Goal: Check status

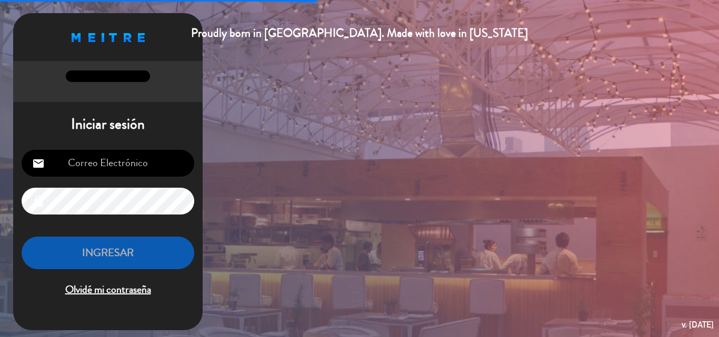
click at [85, 171] on input "email" at bounding box center [108, 163] width 173 height 27
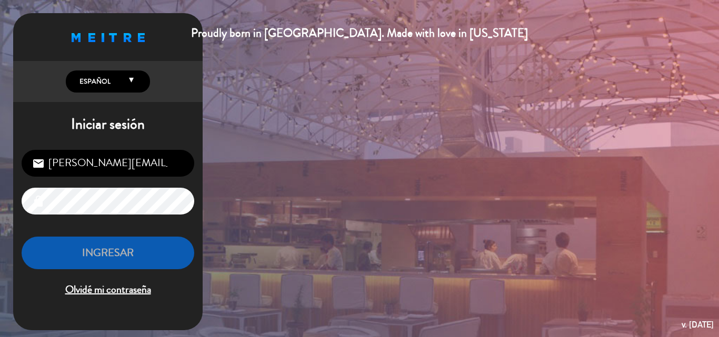
scroll to position [0, 2]
type input "[PERSON_NAME][EMAIL_ADDRESS][DOMAIN_NAME]"
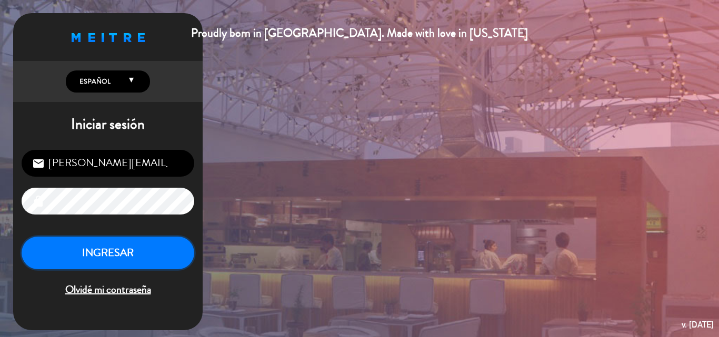
click at [82, 254] on button "INGRESAR" at bounding box center [108, 253] width 173 height 33
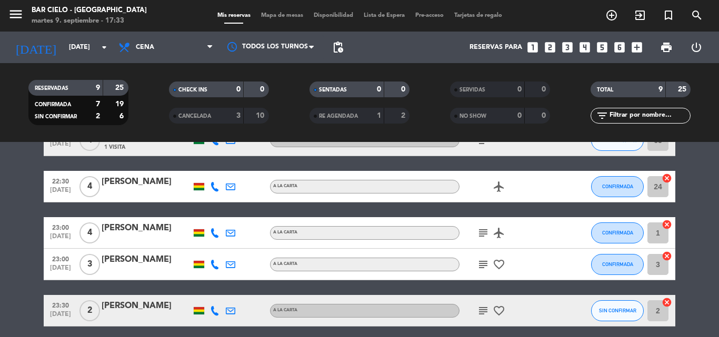
scroll to position [200, 0]
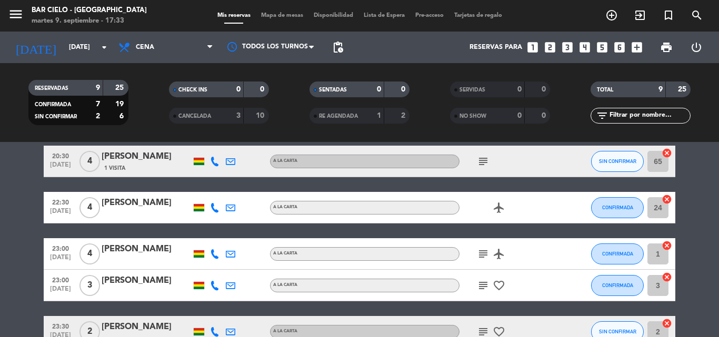
click at [486, 163] on icon "subject" at bounding box center [483, 161] width 13 height 13
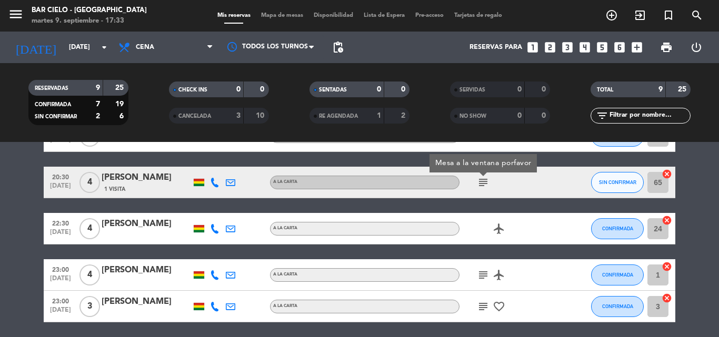
scroll to position [158, 0]
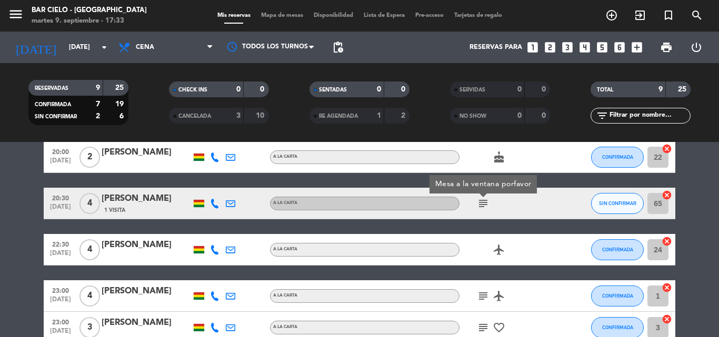
click at [483, 299] on icon "subject" at bounding box center [483, 296] width 13 height 13
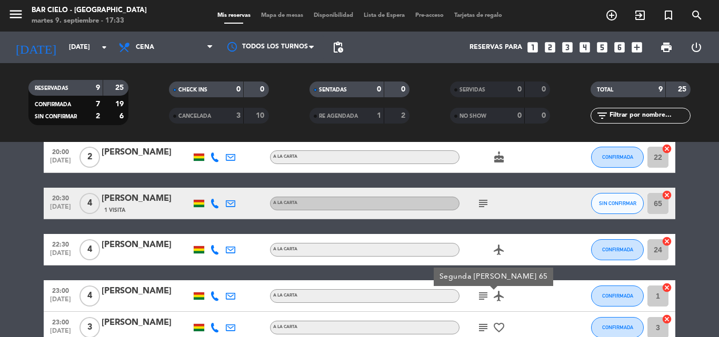
click at [482, 324] on icon "subject" at bounding box center [483, 327] width 13 height 13
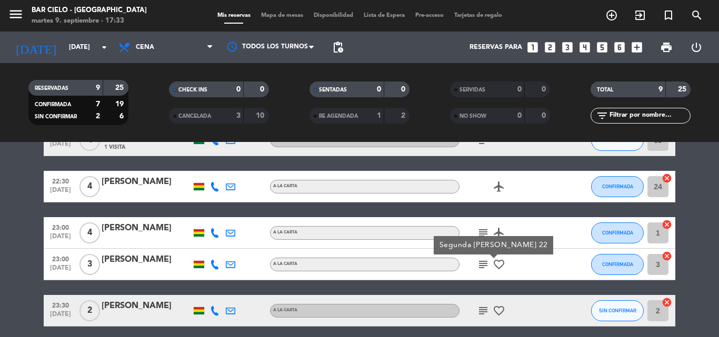
scroll to position [243, 0]
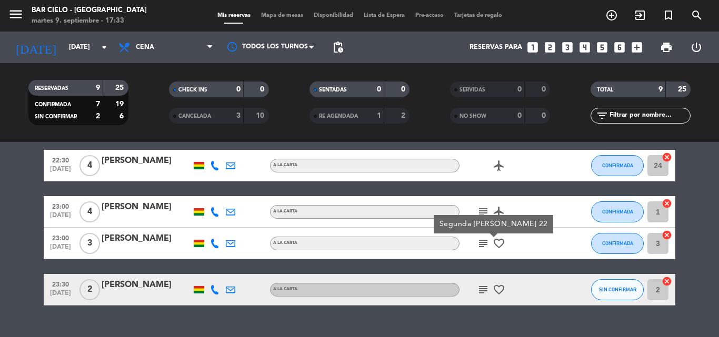
click at [525, 285] on div "subject favorite_border" at bounding box center [506, 289] width 95 height 31
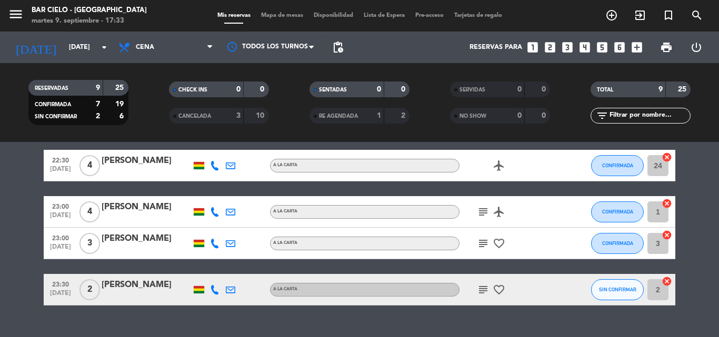
click at [485, 288] on icon "subject" at bounding box center [483, 290] width 13 height 13
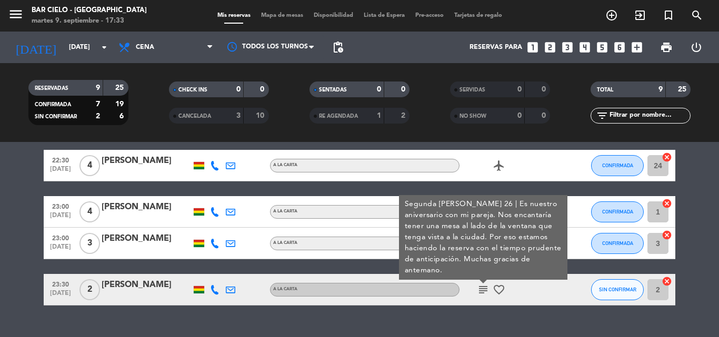
click at [468, 293] on div "subject Segunda [PERSON_NAME] 26 | Es nuestro aniversario con mi pareja. Nos en…" at bounding box center [506, 289] width 95 height 31
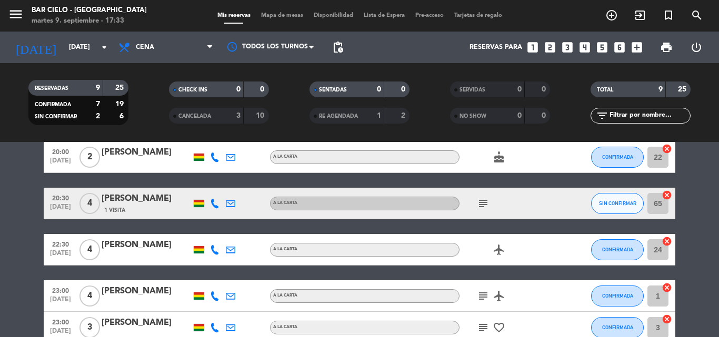
scroll to position [137, 0]
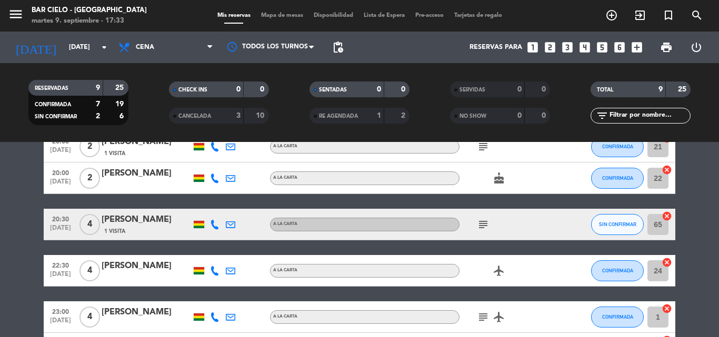
click at [484, 223] on icon "subject" at bounding box center [483, 224] width 13 height 13
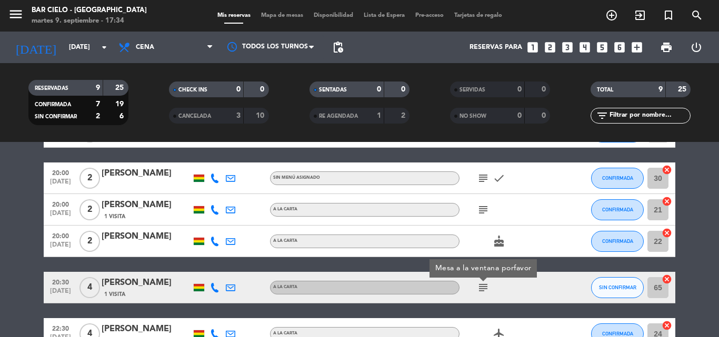
scroll to position [53, 0]
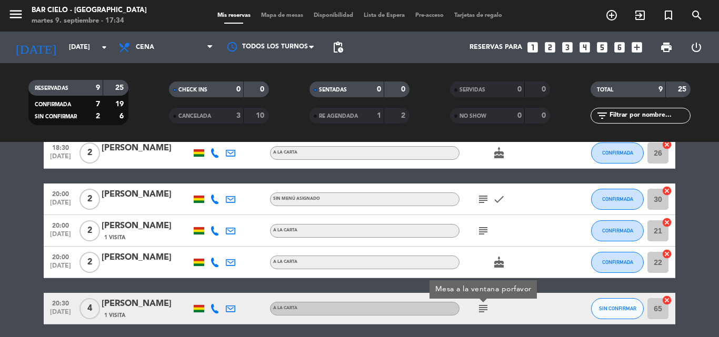
click at [484, 223] on div "subject" at bounding box center [506, 230] width 95 height 31
click at [484, 228] on icon "subject" at bounding box center [483, 231] width 13 height 13
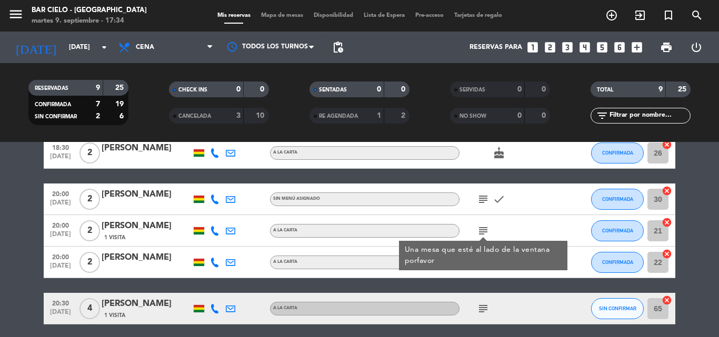
click at [482, 199] on icon "subject" at bounding box center [483, 199] width 13 height 13
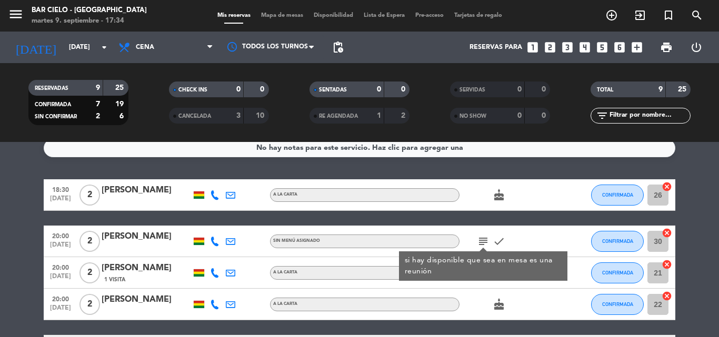
scroll to position [0, 0]
